Goal: Transaction & Acquisition: Subscribe to service/newsletter

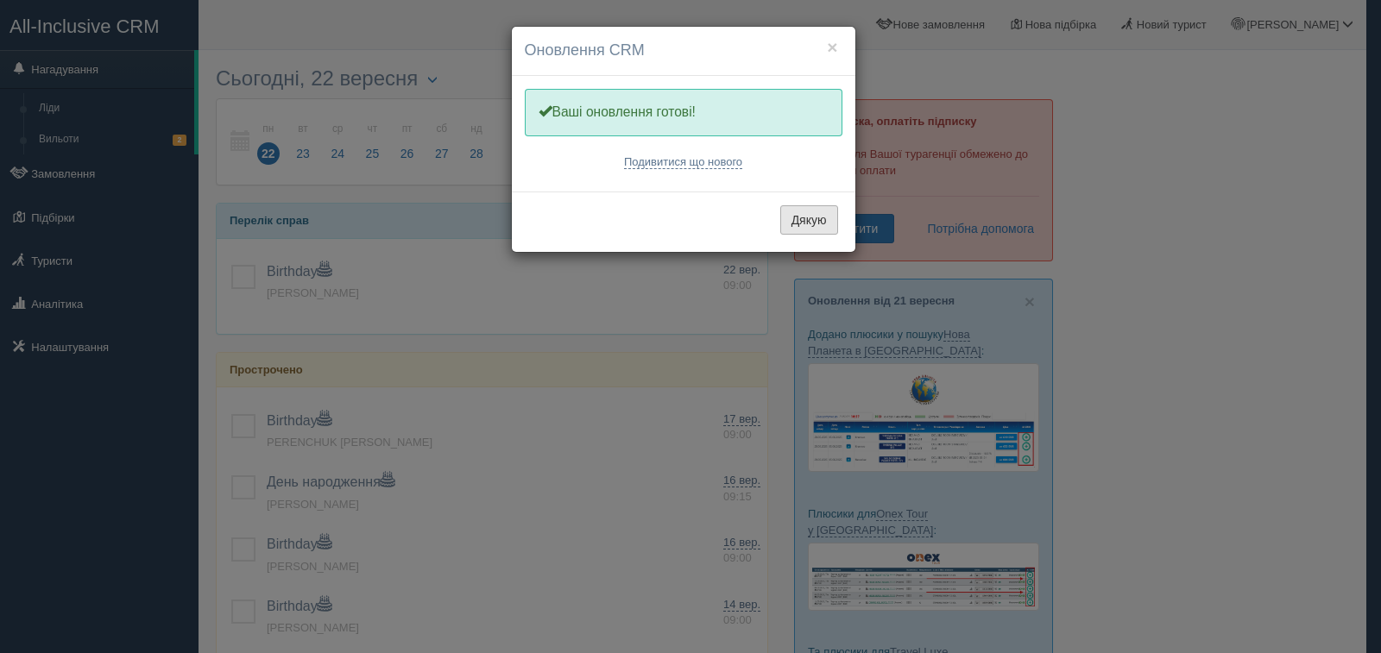
click at [802, 226] on button "Дякую" at bounding box center [809, 219] width 58 height 29
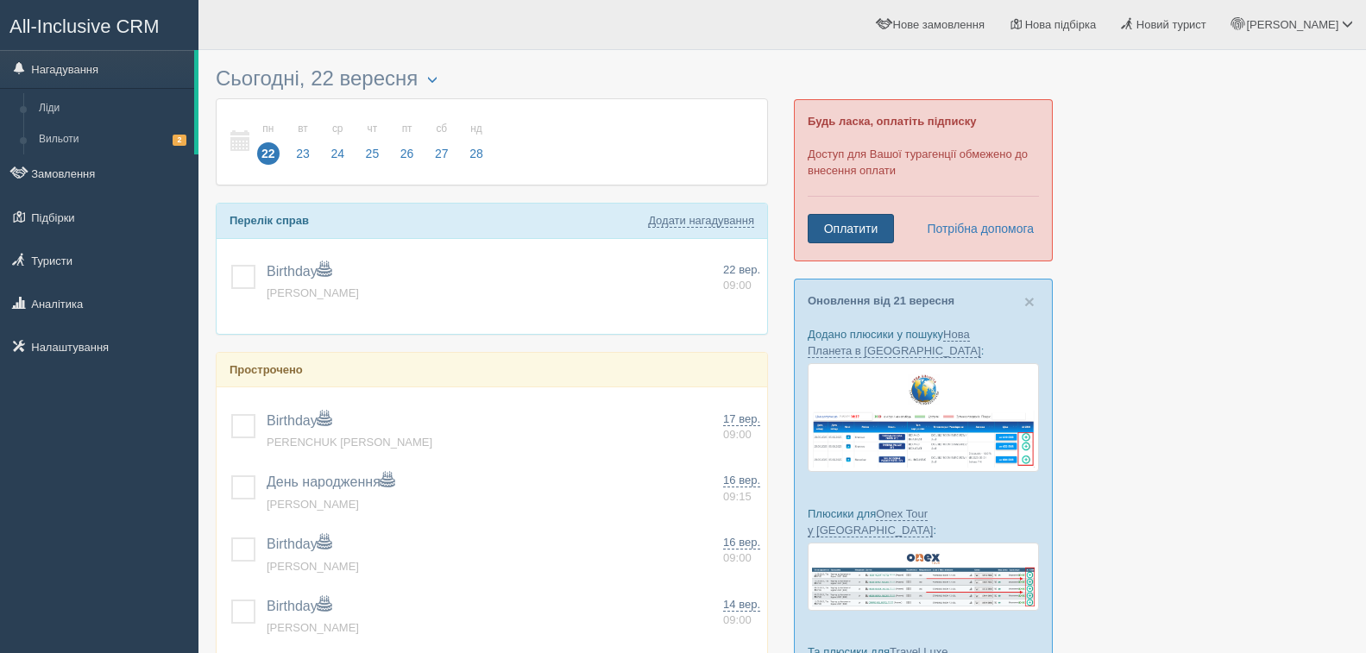
click at [858, 223] on link "Оплатити" at bounding box center [851, 228] width 86 height 29
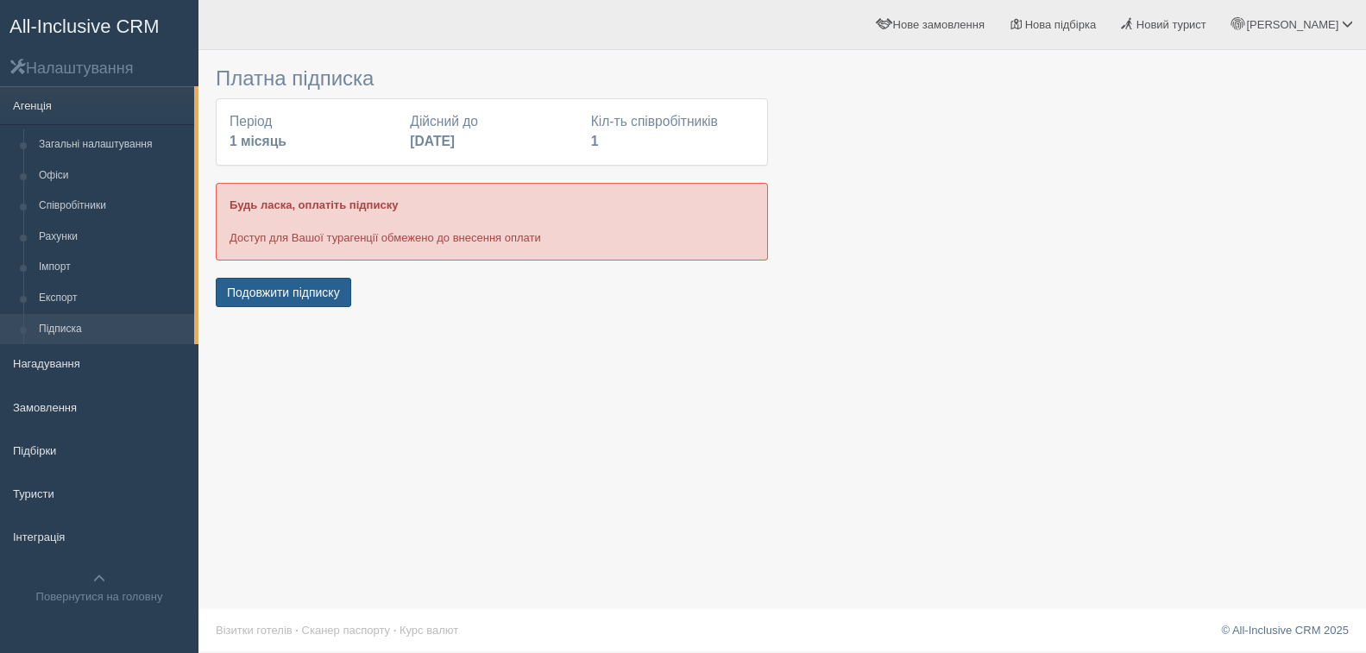
click at [311, 299] on button "Подовжити підписку" at bounding box center [283, 292] width 135 height 29
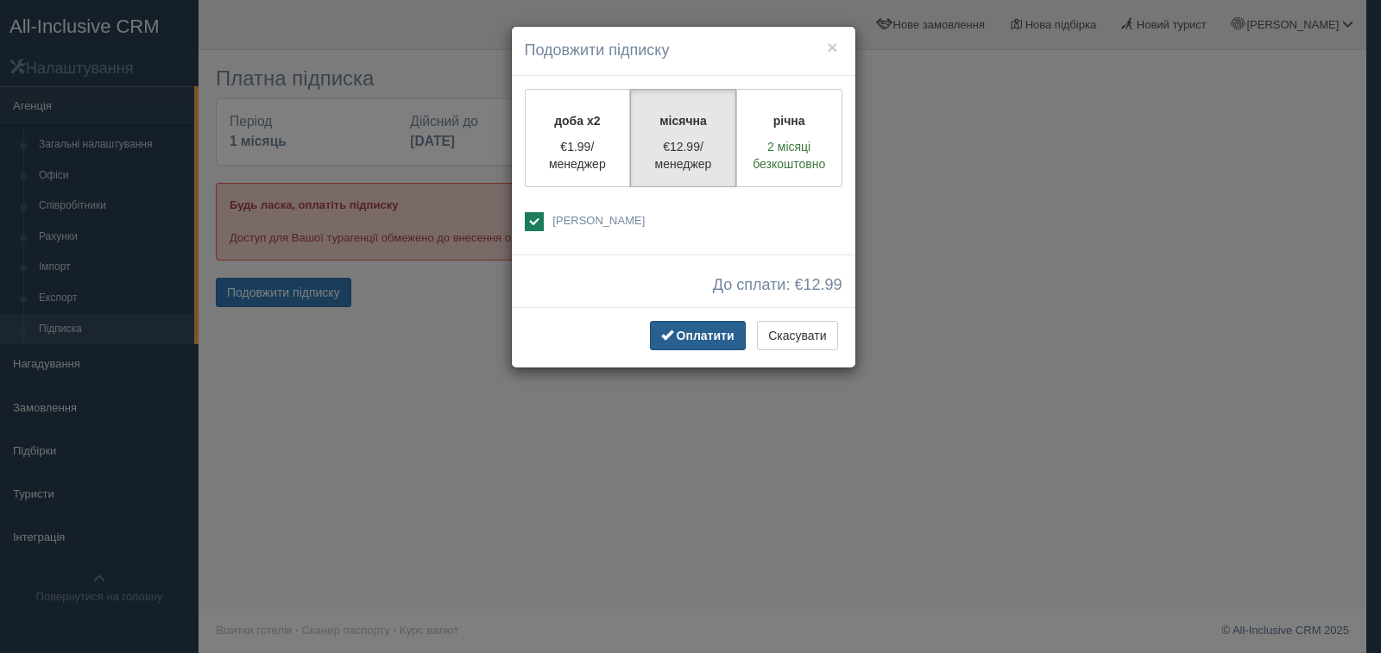
click at [683, 334] on span "Оплатити" at bounding box center [706, 336] width 58 height 14
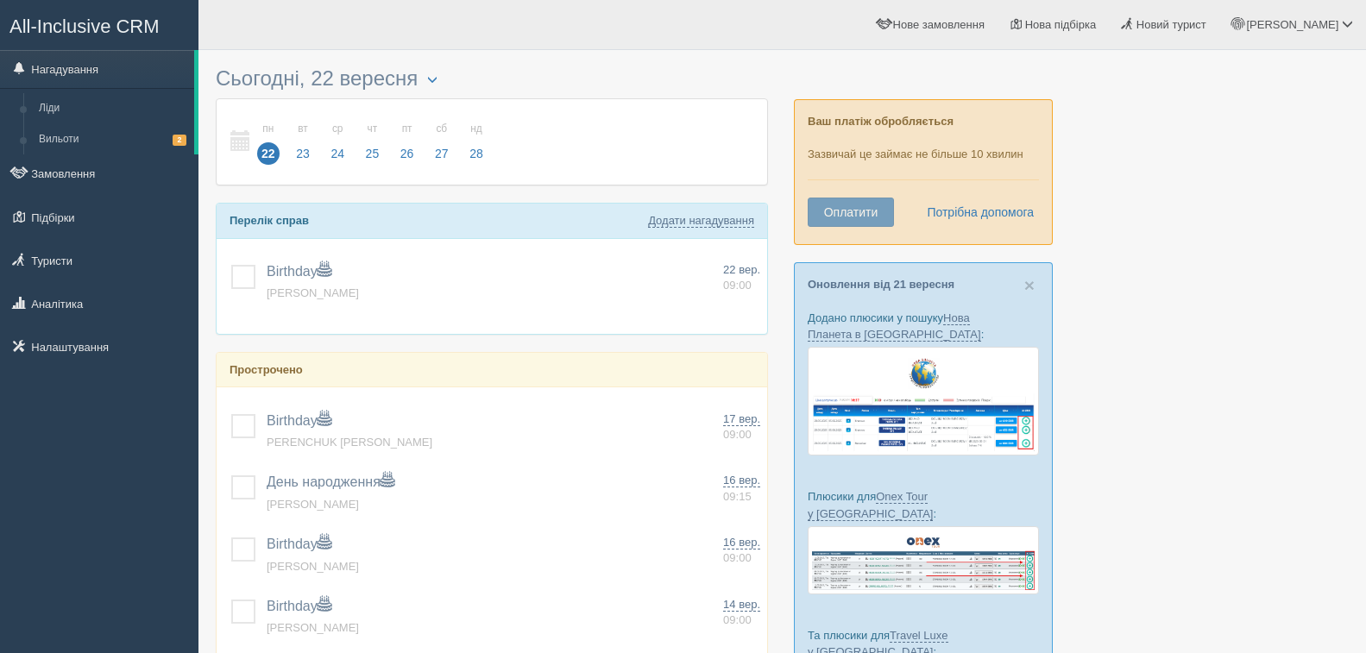
click at [835, 207] on button "Оплатити" at bounding box center [851, 212] width 86 height 29
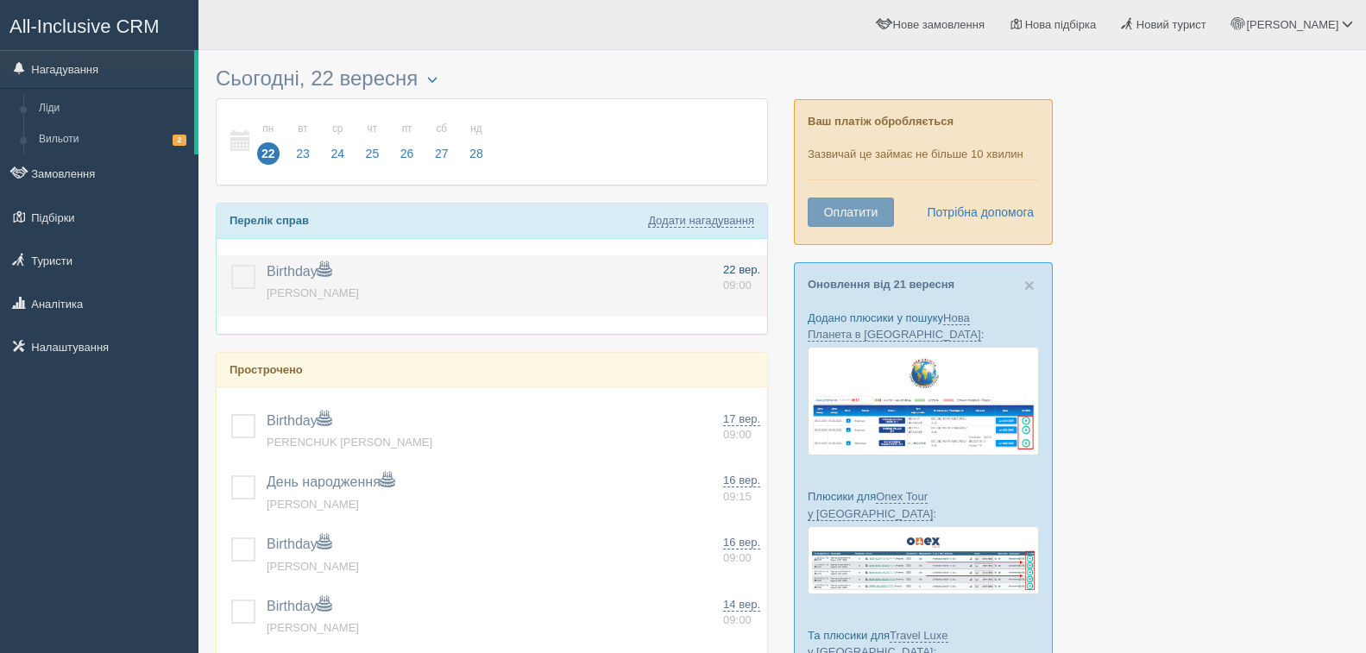
click at [740, 268] on span "22 вер." at bounding box center [741, 269] width 37 height 13
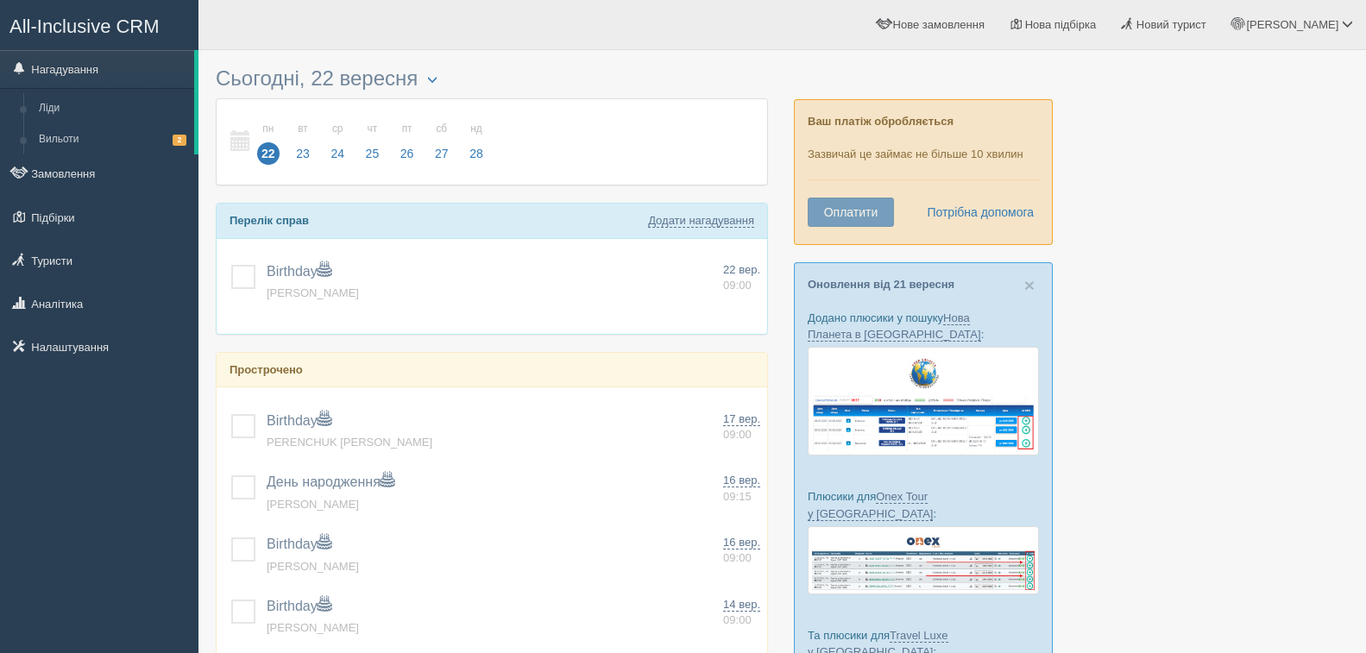
type input "Birthday"
type textarea "YAVORSKYI RUSLAN"
select select "9"
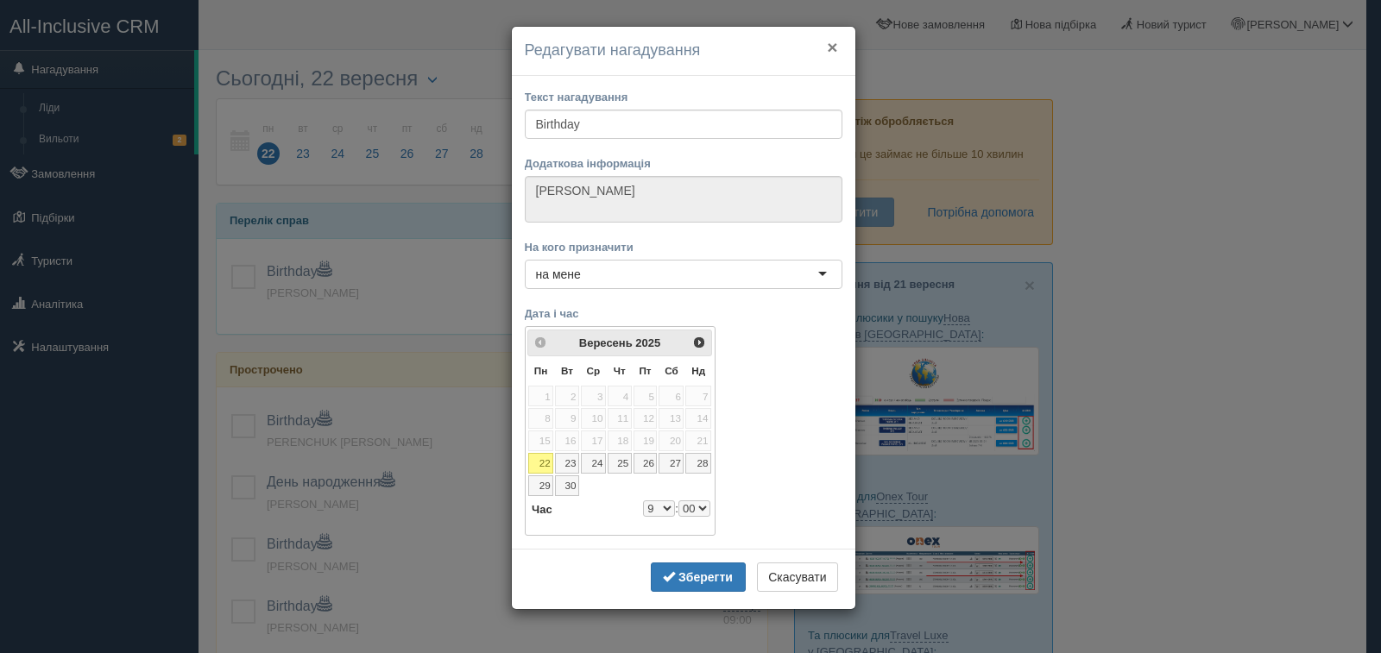
click at [833, 51] on button "×" at bounding box center [832, 47] width 10 height 18
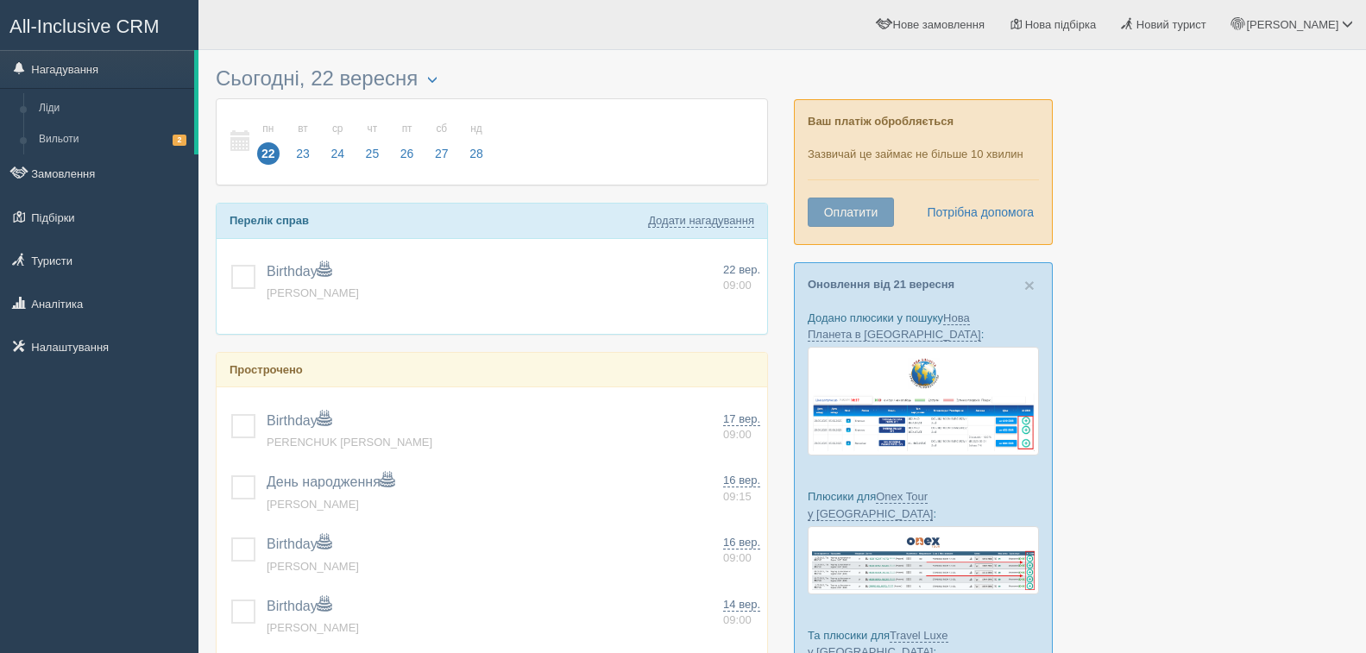
click at [839, 213] on button "Оплатити" at bounding box center [851, 212] width 86 height 29
click at [840, 213] on button "Оплатити" at bounding box center [851, 212] width 86 height 29
click at [871, 212] on button "Оплатити" at bounding box center [851, 212] width 86 height 29
click at [879, 208] on button "Оплатити" at bounding box center [851, 212] width 86 height 29
click at [879, 209] on button "Оплатити" at bounding box center [851, 212] width 86 height 29
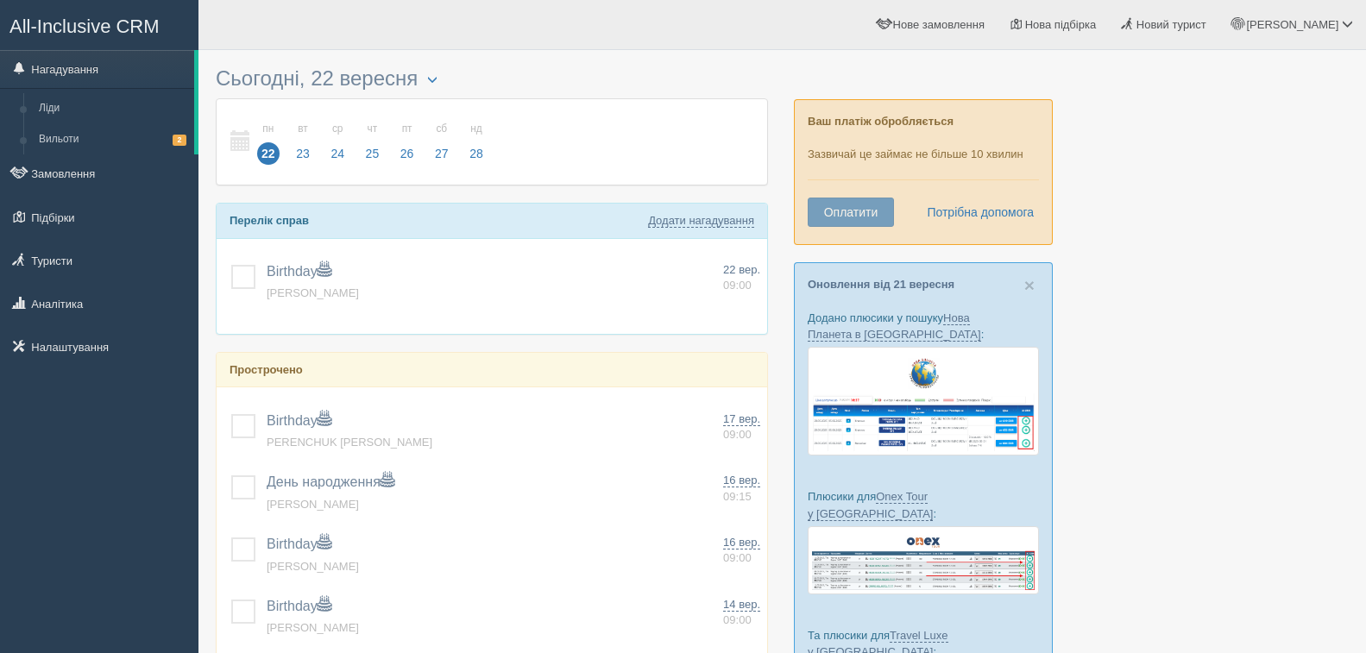
click at [1205, 191] on div at bounding box center [782, 523] width 1133 height 928
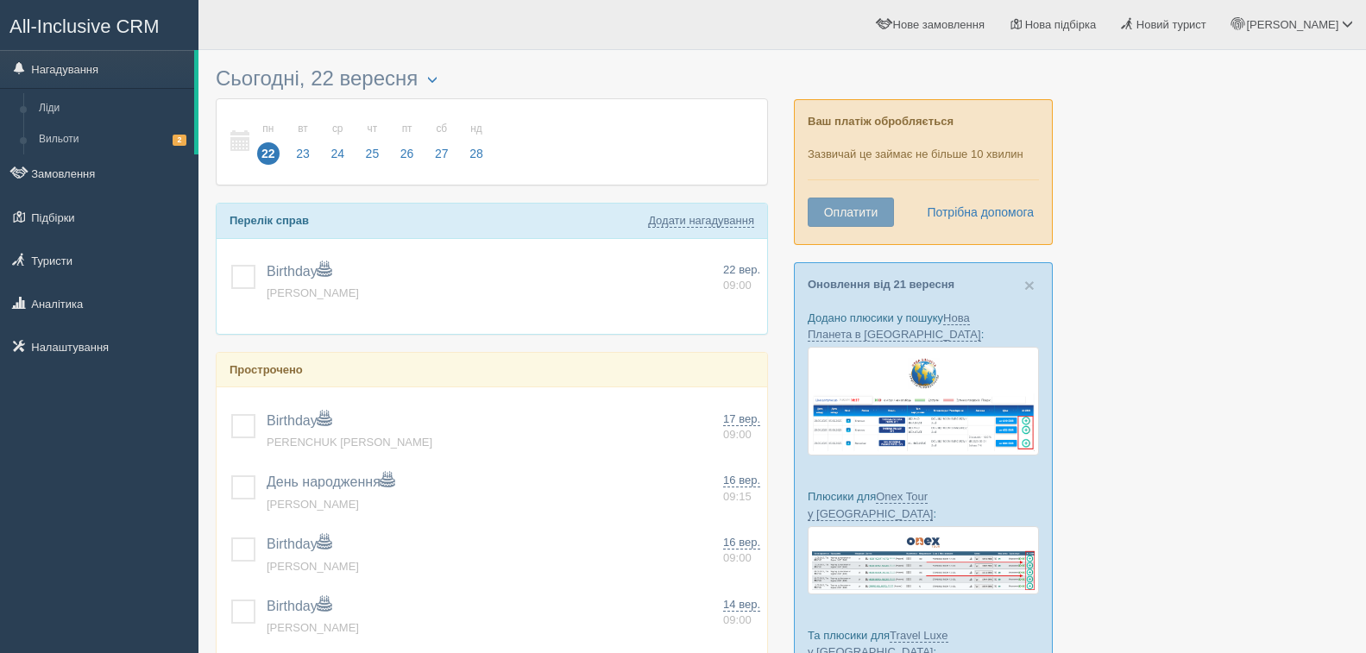
click at [1205, 191] on div at bounding box center [782, 523] width 1133 height 928
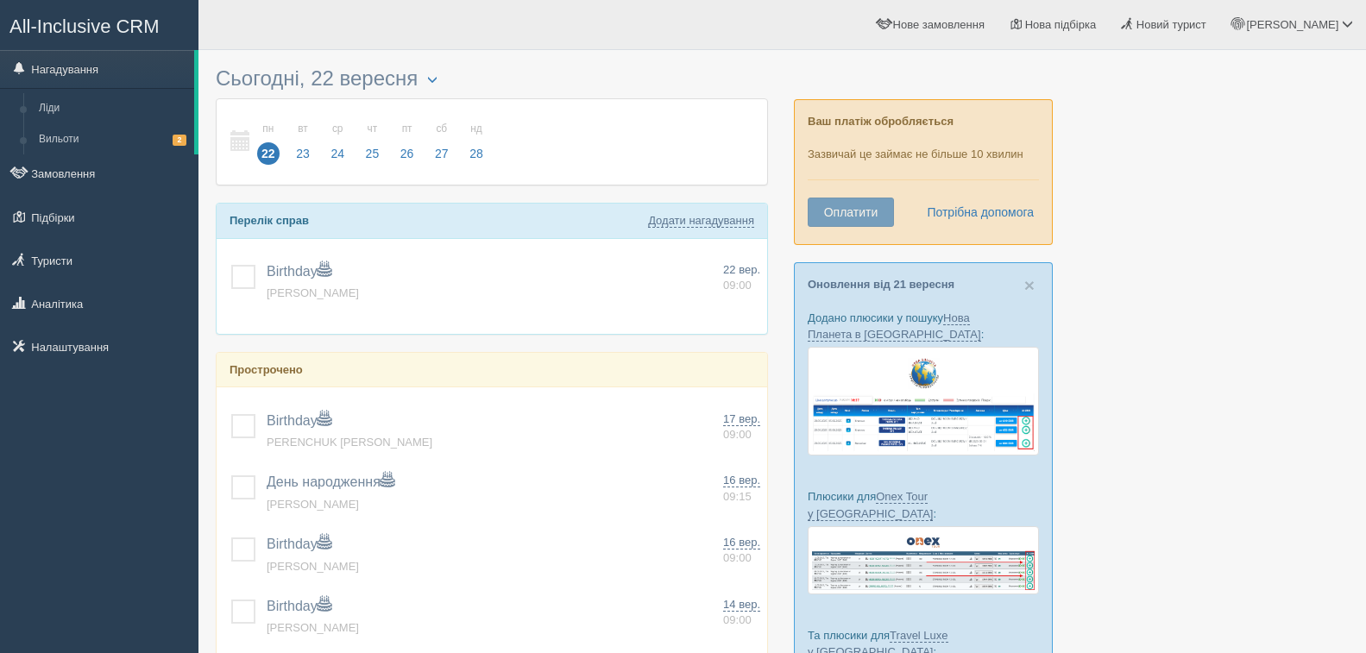
click at [1205, 191] on div at bounding box center [782, 523] width 1133 height 928
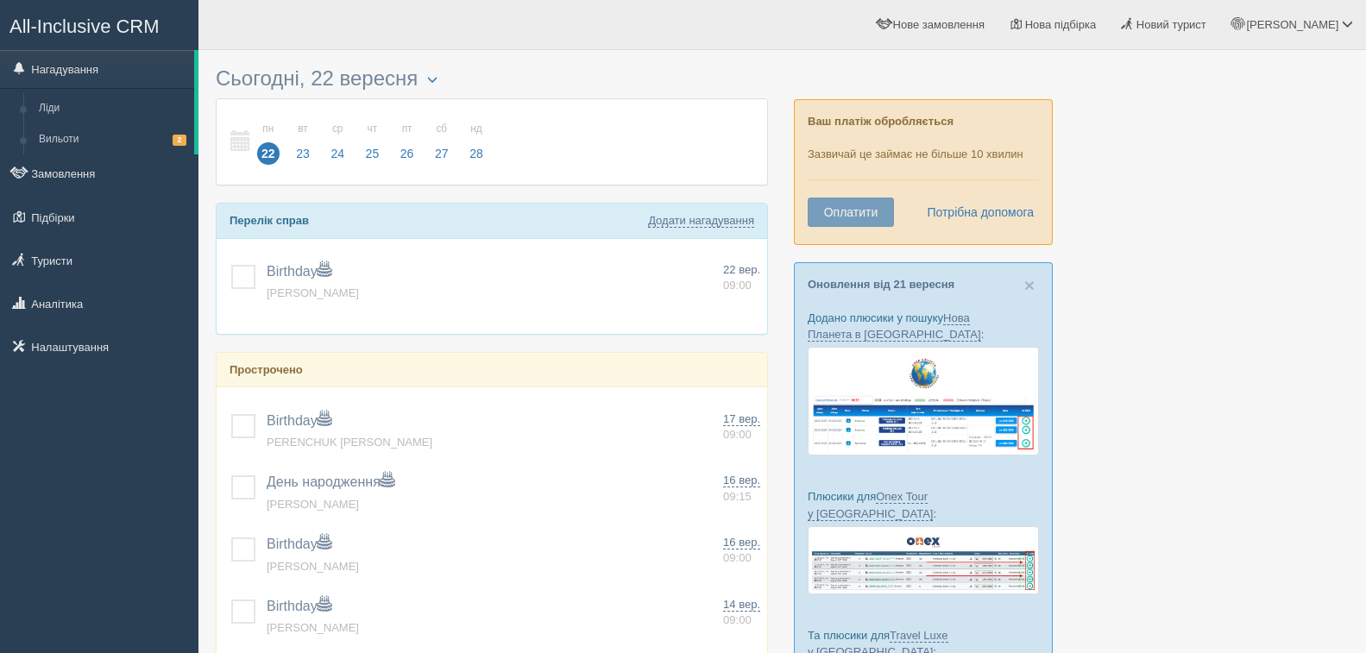
click at [1205, 191] on div at bounding box center [782, 523] width 1133 height 928
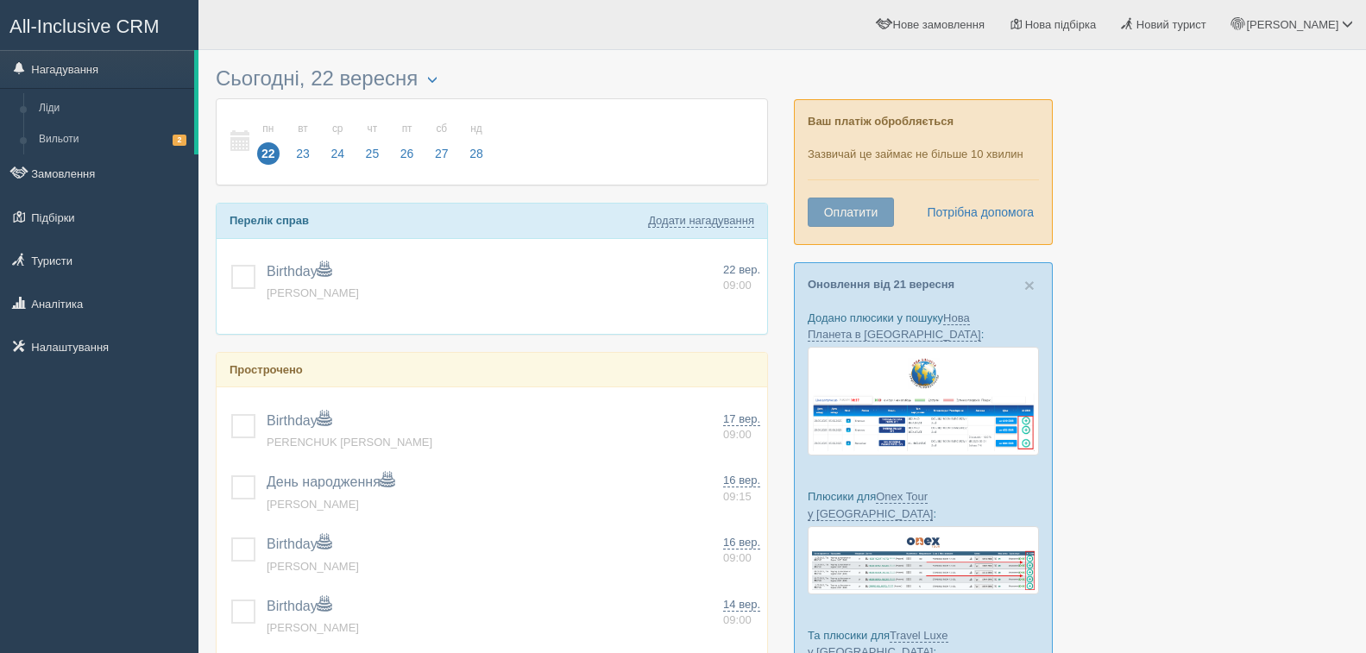
click at [1205, 191] on div at bounding box center [782, 523] width 1133 height 928
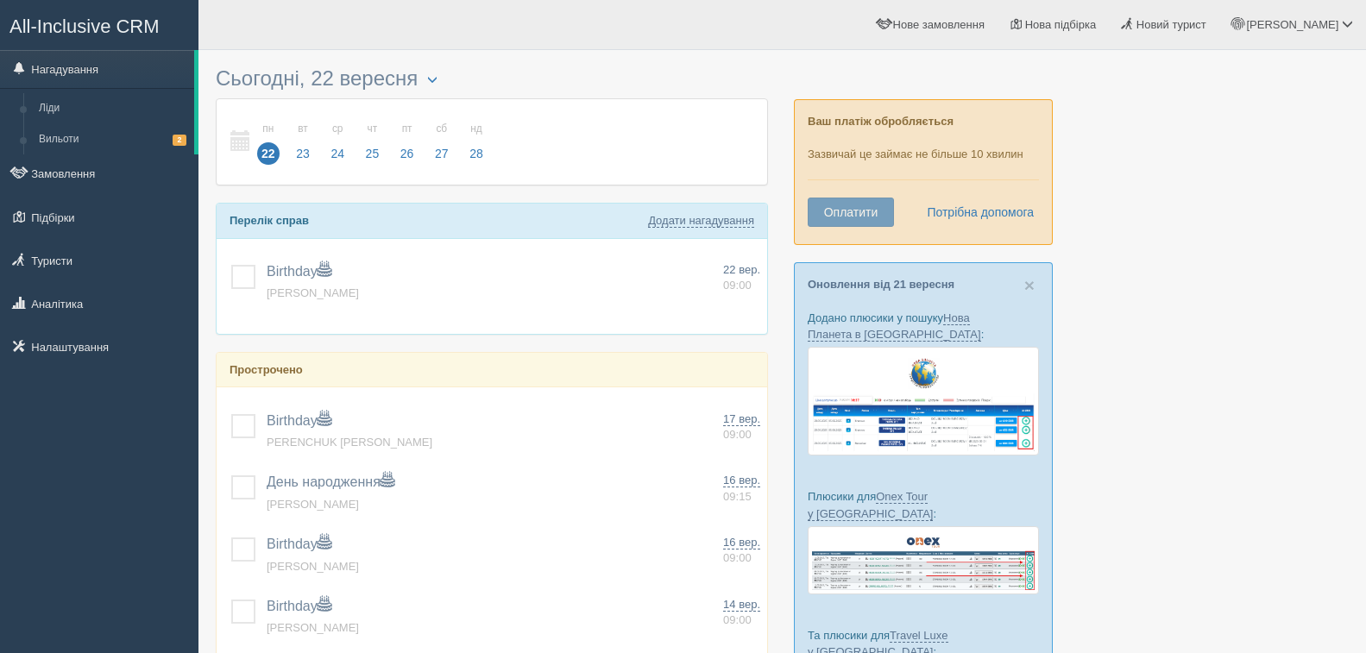
click at [1205, 191] on div at bounding box center [782, 523] width 1133 height 928
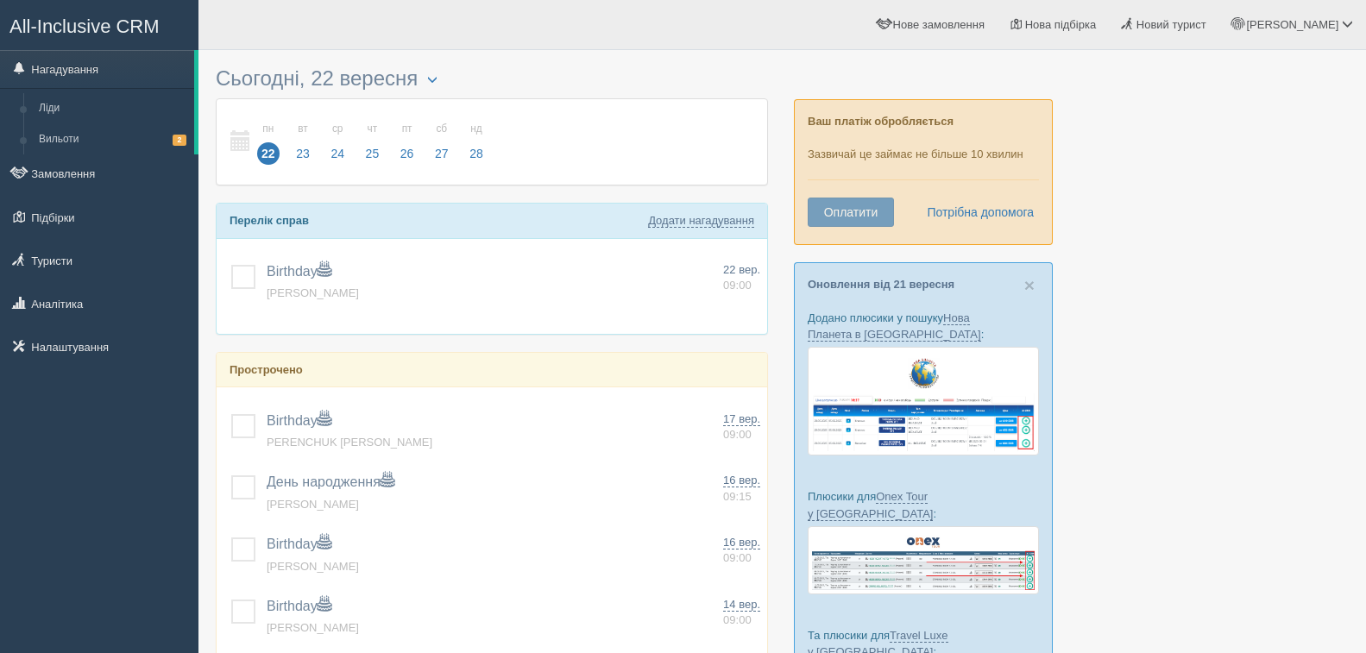
click at [1205, 191] on div at bounding box center [782, 523] width 1133 height 928
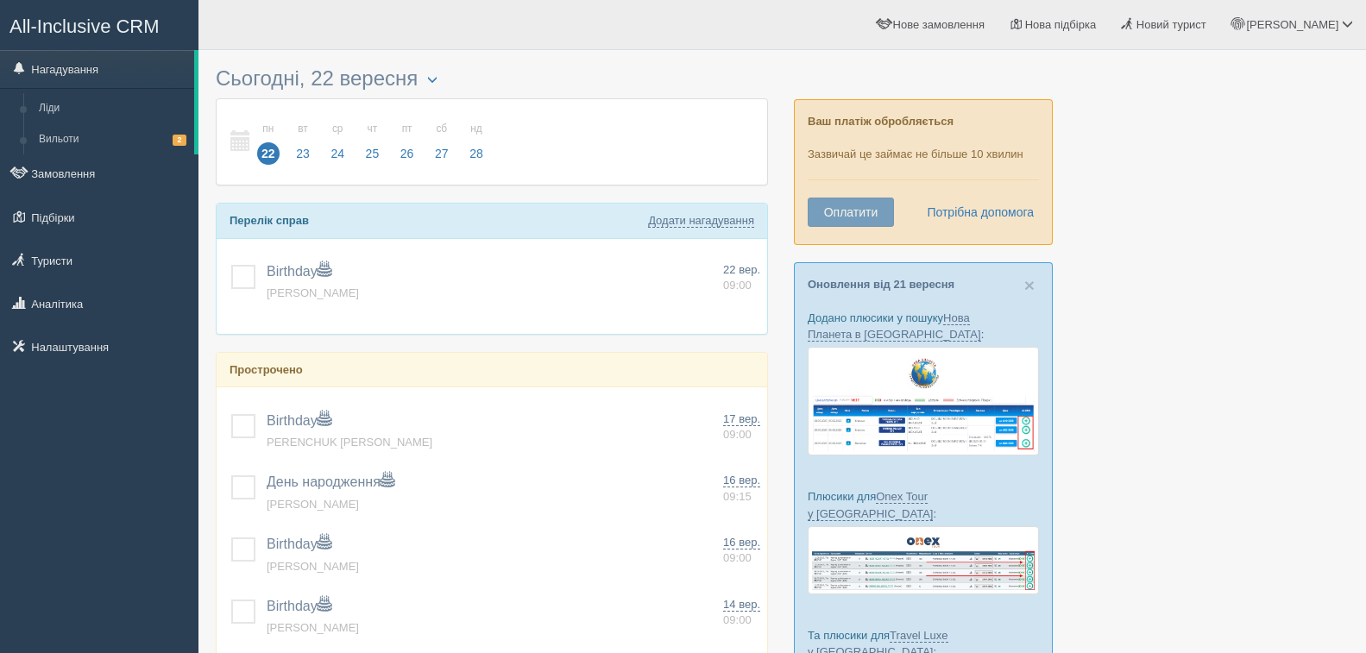
click at [1205, 191] on div at bounding box center [782, 523] width 1133 height 928
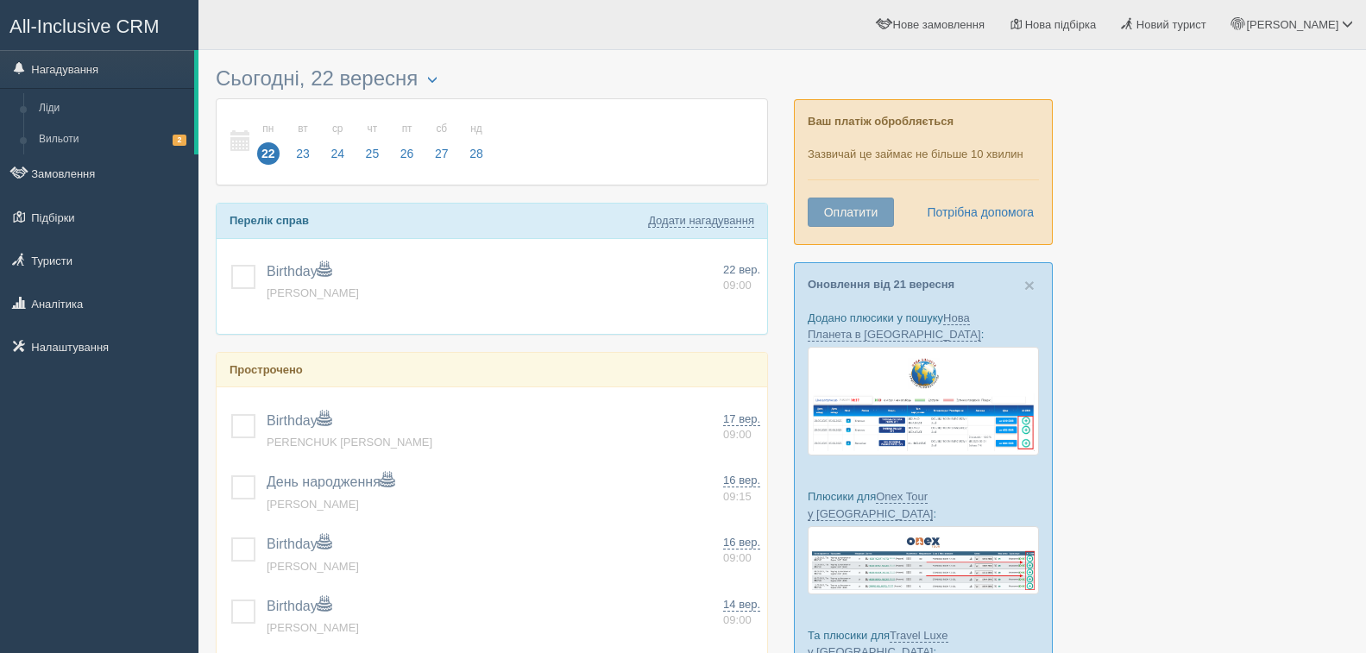
click at [1205, 191] on div at bounding box center [782, 523] width 1133 height 928
